Goal: Find specific page/section: Find specific page/section

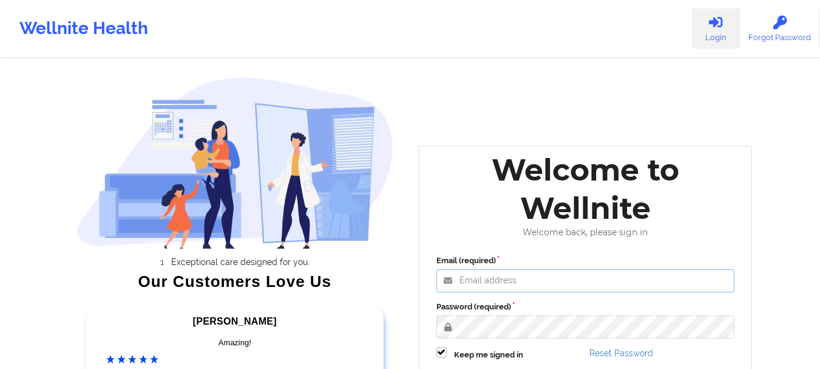
type input "[EMAIL_ADDRESS][DOMAIN_NAME]"
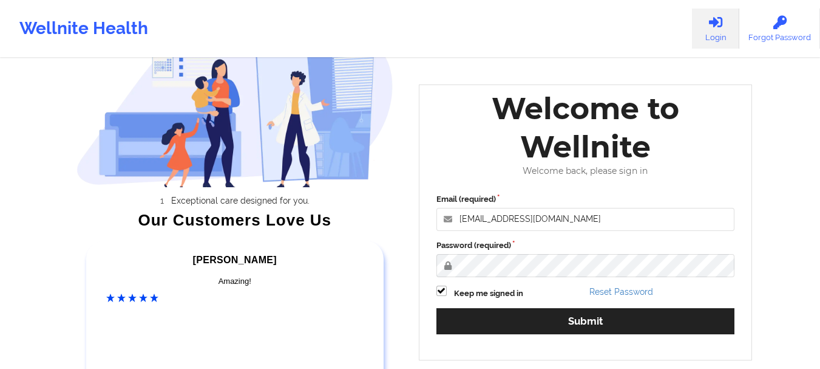
scroll to position [111, 0]
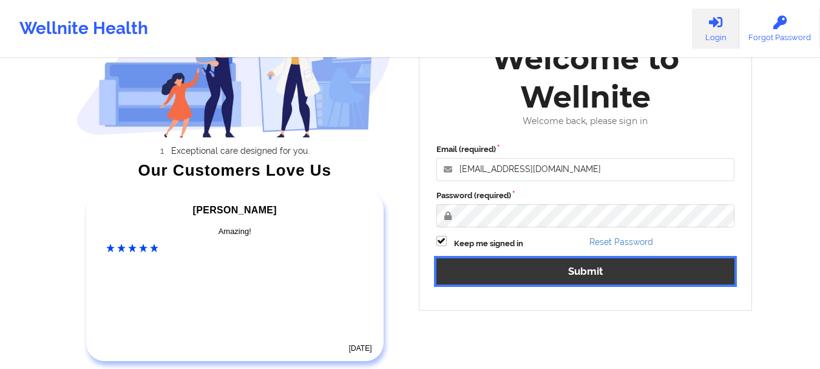
click at [646, 264] on button "Submit" at bounding box center [586, 271] width 299 height 26
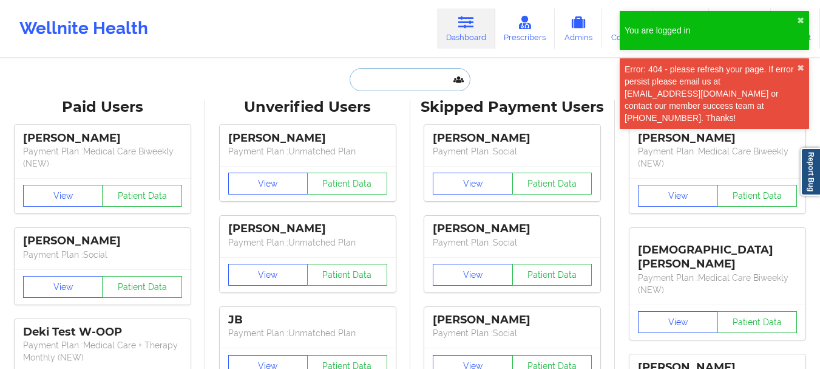
click at [380, 82] on input "text" at bounding box center [410, 79] width 120 height 23
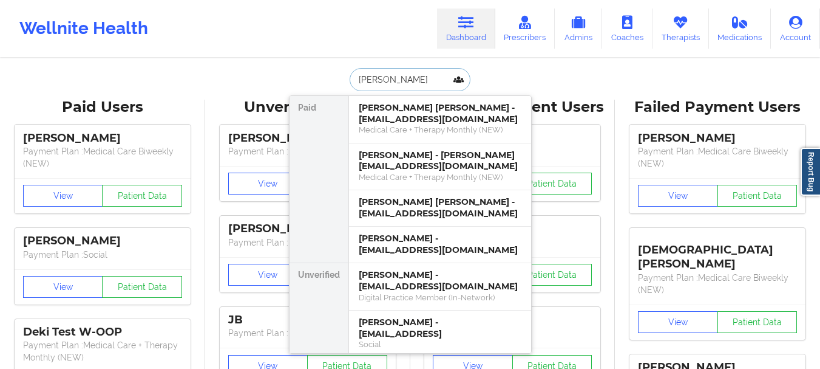
type input "[PERSON_NAME]"
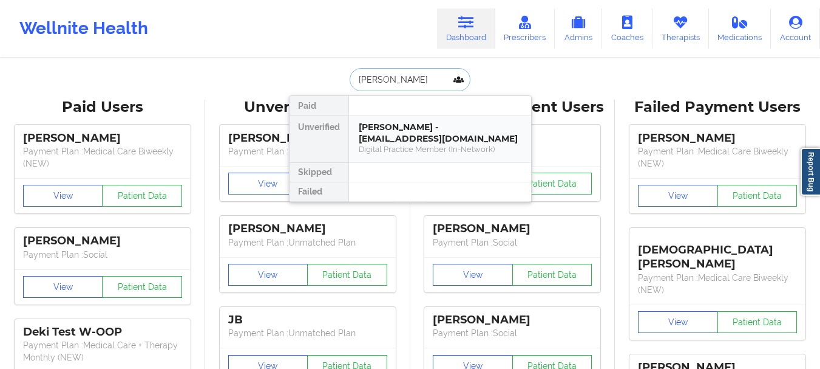
click at [415, 127] on div "[PERSON_NAME] - [EMAIL_ADDRESS][DOMAIN_NAME]" at bounding box center [440, 132] width 163 height 22
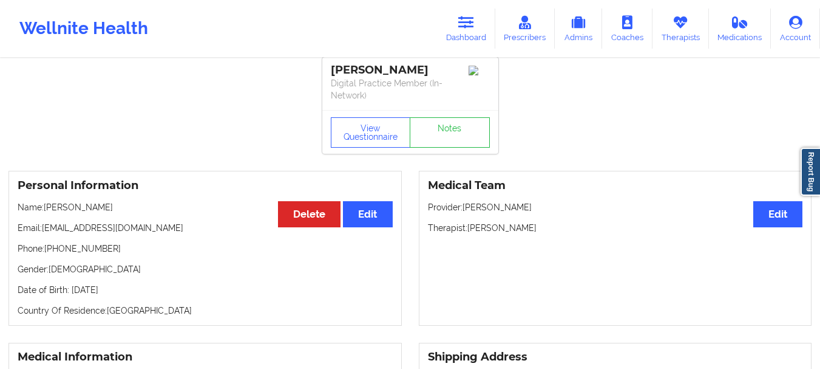
scroll to position [3, 0]
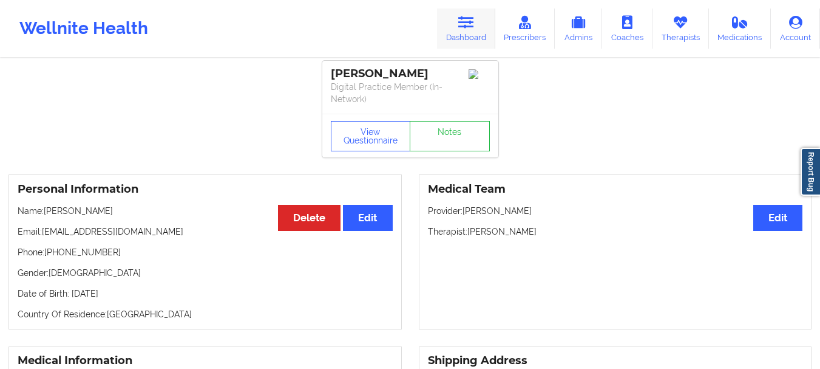
click at [461, 36] on link "Dashboard" at bounding box center [466, 29] width 58 height 40
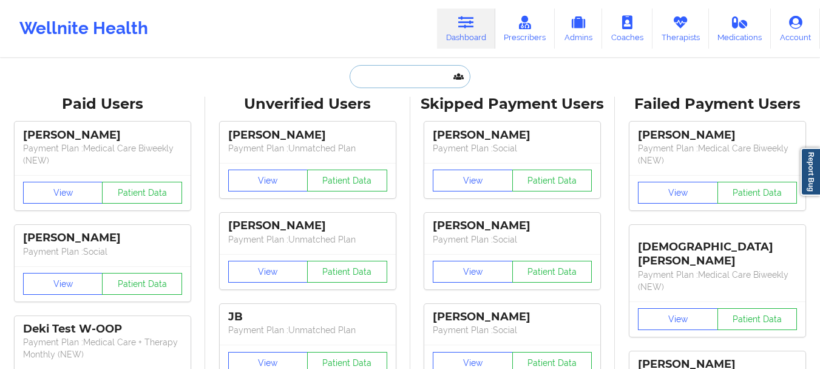
click at [408, 80] on input "text" at bounding box center [410, 76] width 120 height 23
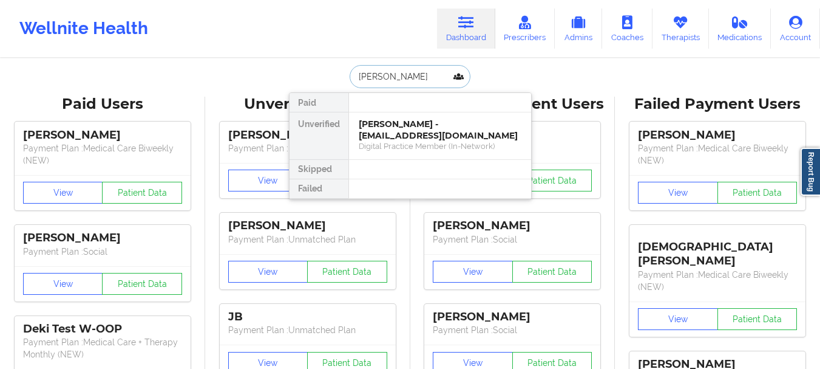
click at [401, 71] on input "[PERSON_NAME]" at bounding box center [410, 76] width 120 height 23
click at [402, 71] on input "[PERSON_NAME]" at bounding box center [410, 76] width 120 height 23
type input "[PERSON_NAME]"
click at [424, 142] on div "Social" at bounding box center [440, 146] width 163 height 10
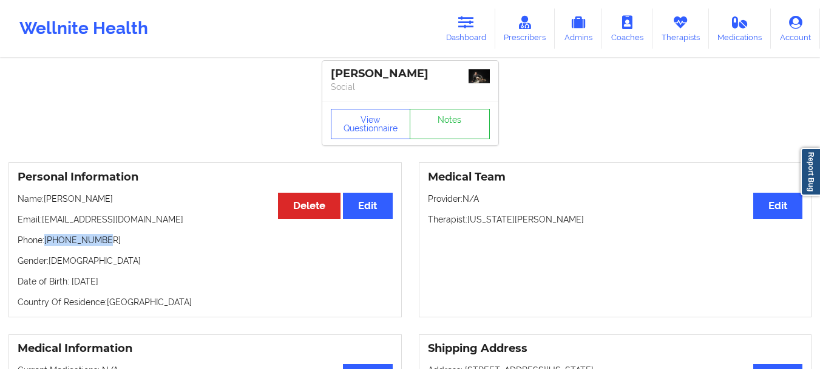
drag, startPoint x: 111, startPoint y: 239, endPoint x: 46, endPoint y: 243, distance: 64.5
click at [46, 243] on p "Phone: [PHONE_NUMBER]" at bounding box center [205, 240] width 375 height 12
copy p "[PHONE_NUMBER]"
click at [466, 121] on link "Notes" at bounding box center [450, 124] width 80 height 30
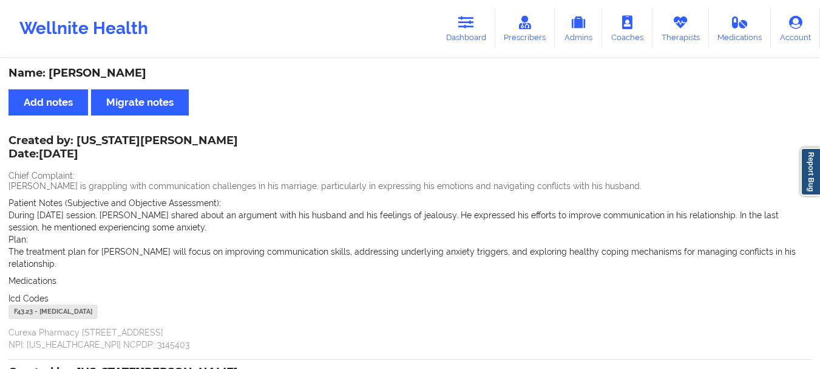
scroll to position [3, 0]
